Goal: Navigation & Orientation: Find specific page/section

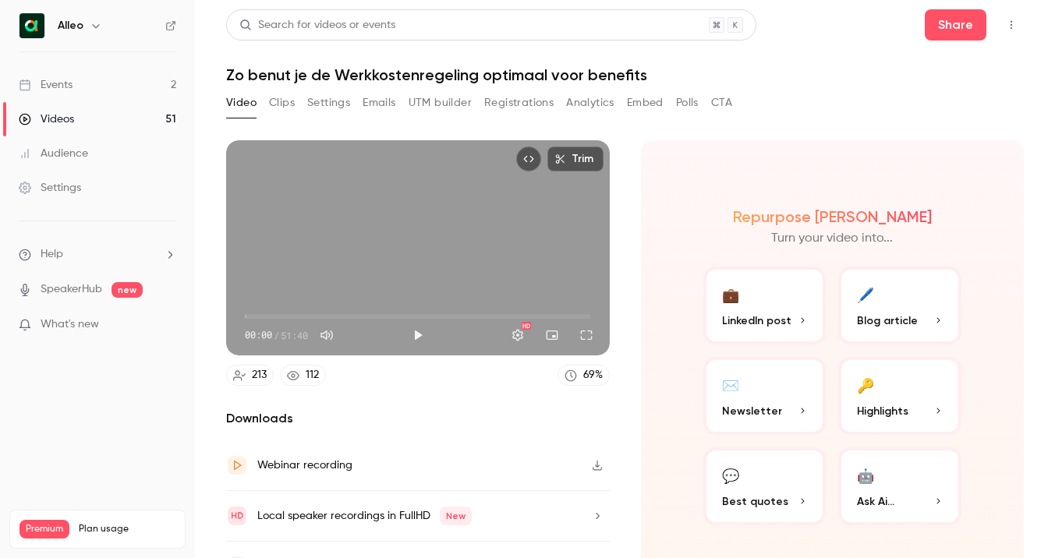
click at [78, 248] on li "Help" at bounding box center [98, 254] width 158 height 16
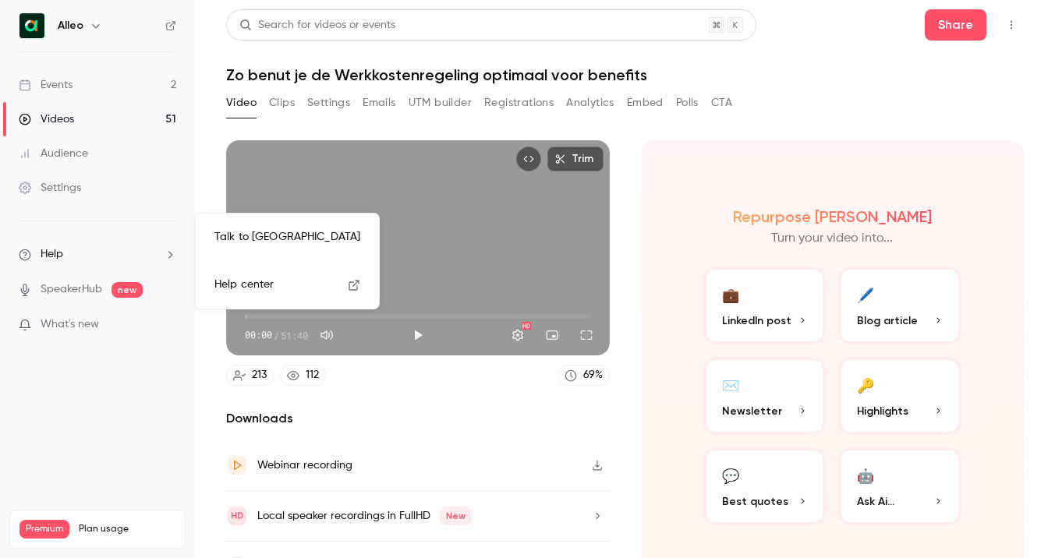
click at [73, 86] on div at bounding box center [527, 279] width 1055 height 558
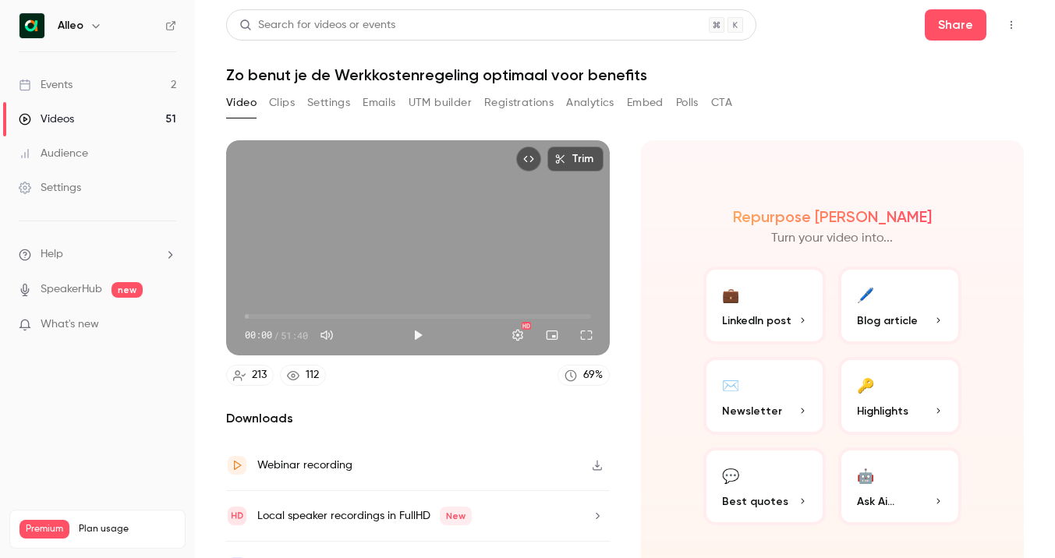
click at [73, 86] on link "Events 2" at bounding box center [97, 85] width 195 height 34
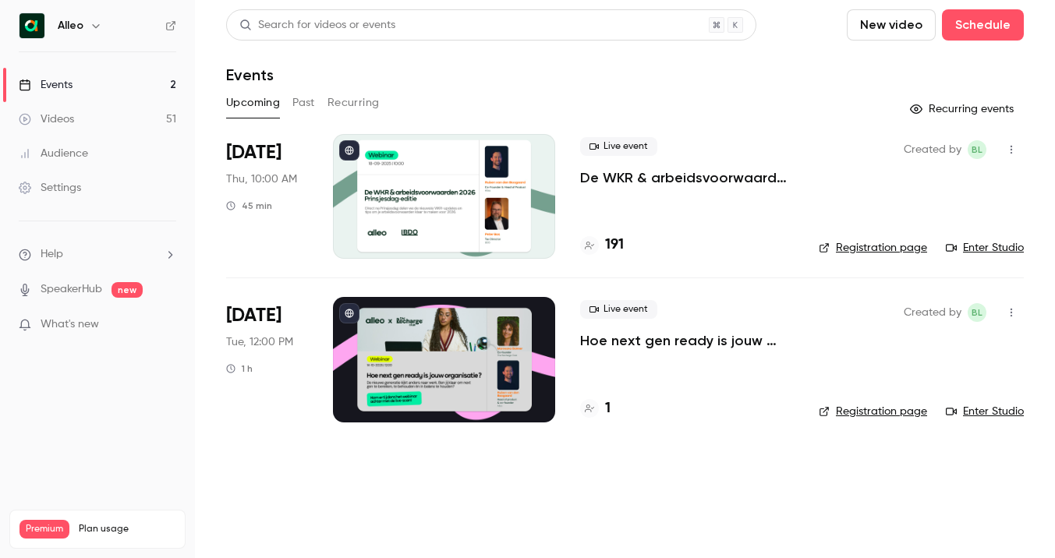
click at [600, 235] on div "191" at bounding box center [602, 245] width 44 height 21
